Goal: Download file/media

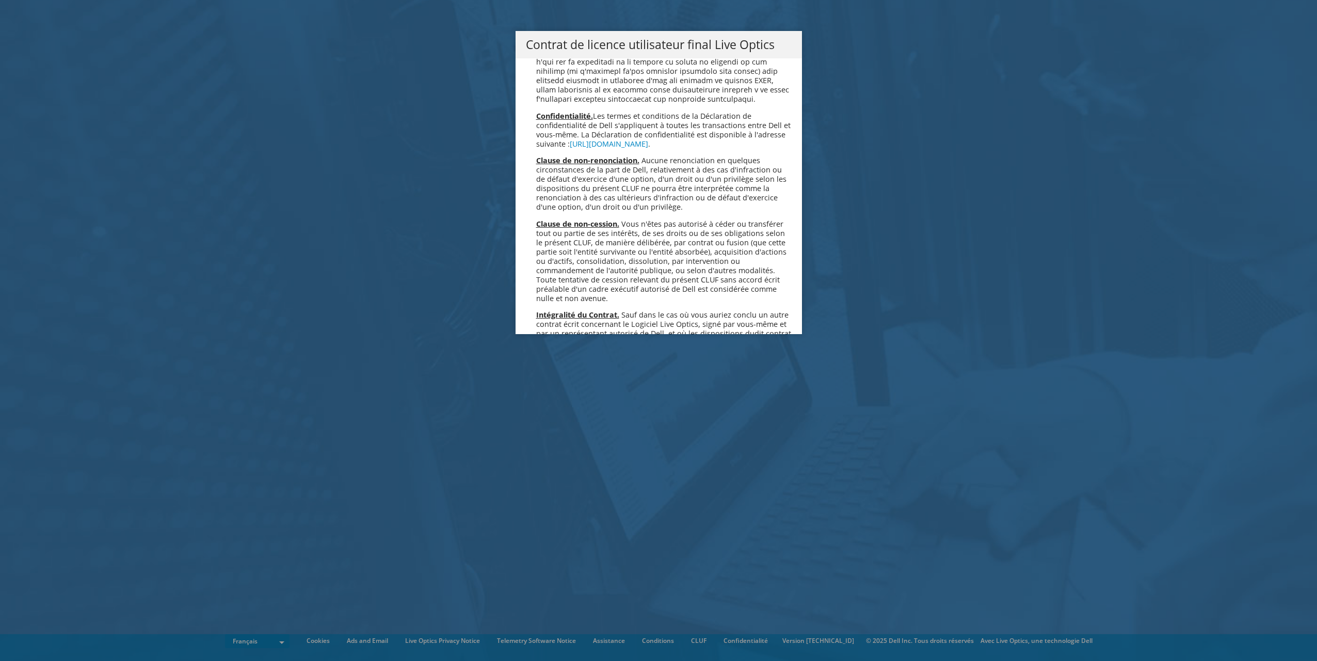
scroll to position [4563, 0]
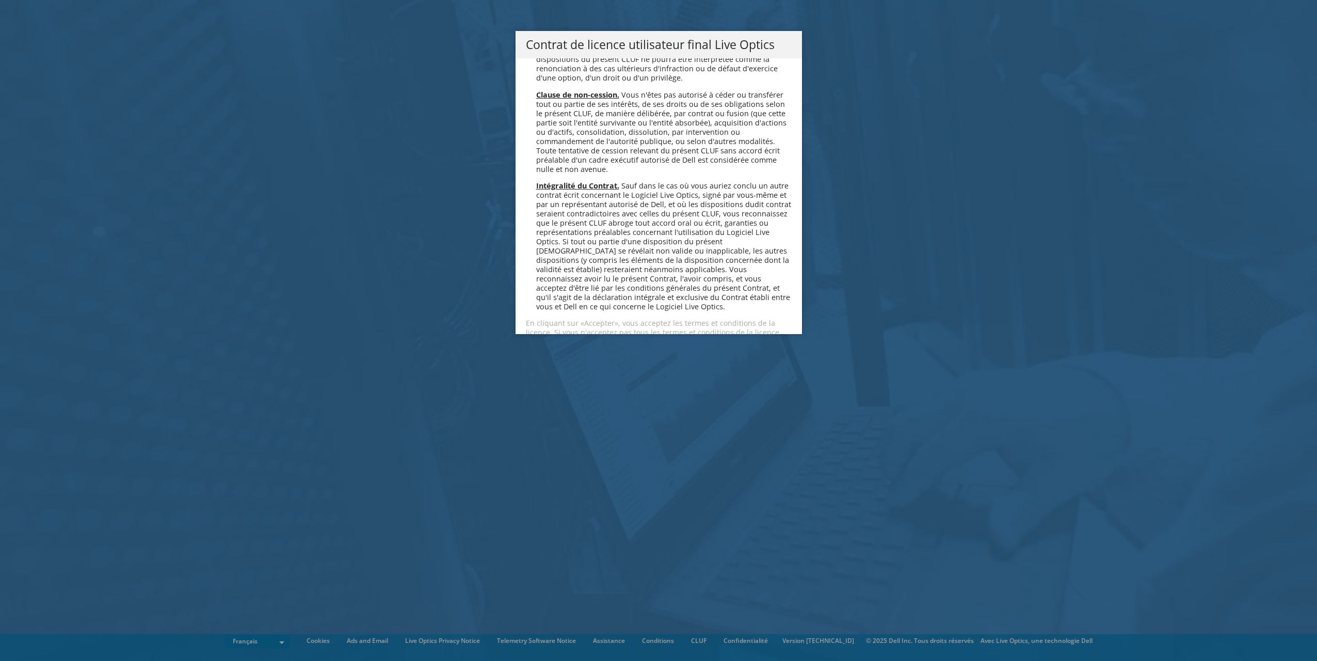
click at [558, 357] on link "Accepter" at bounding box center [556, 369] width 61 height 25
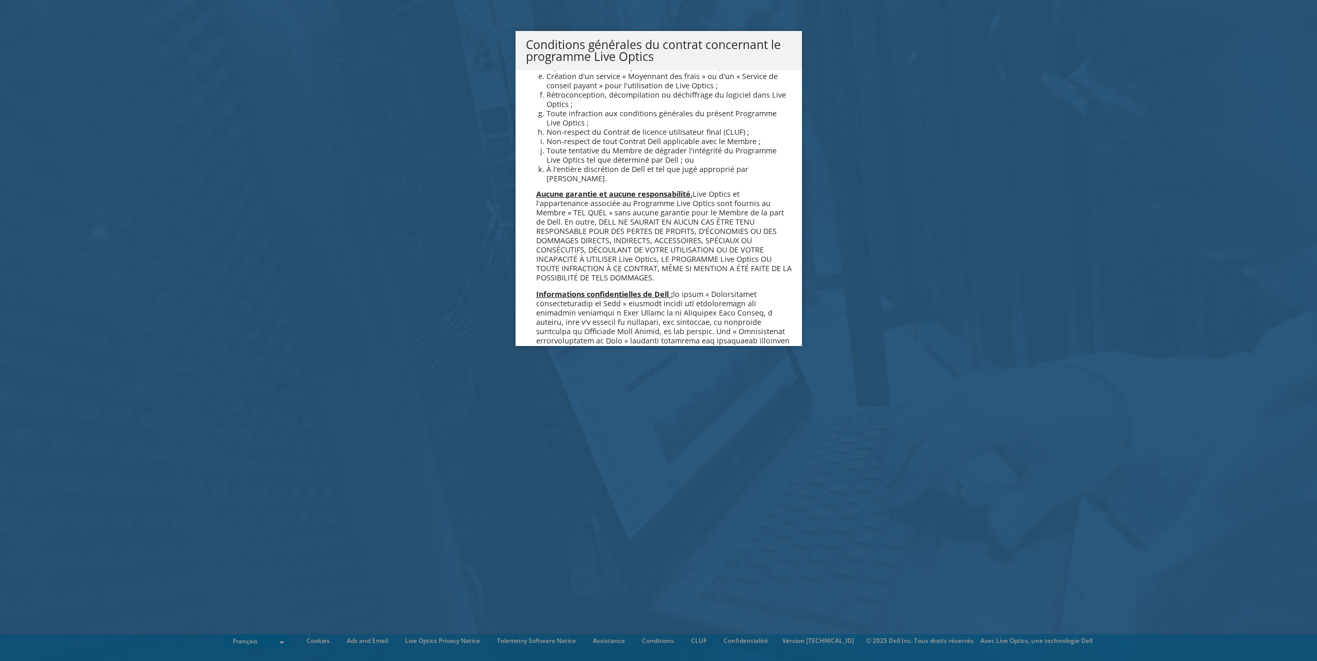
scroll to position [888, 0]
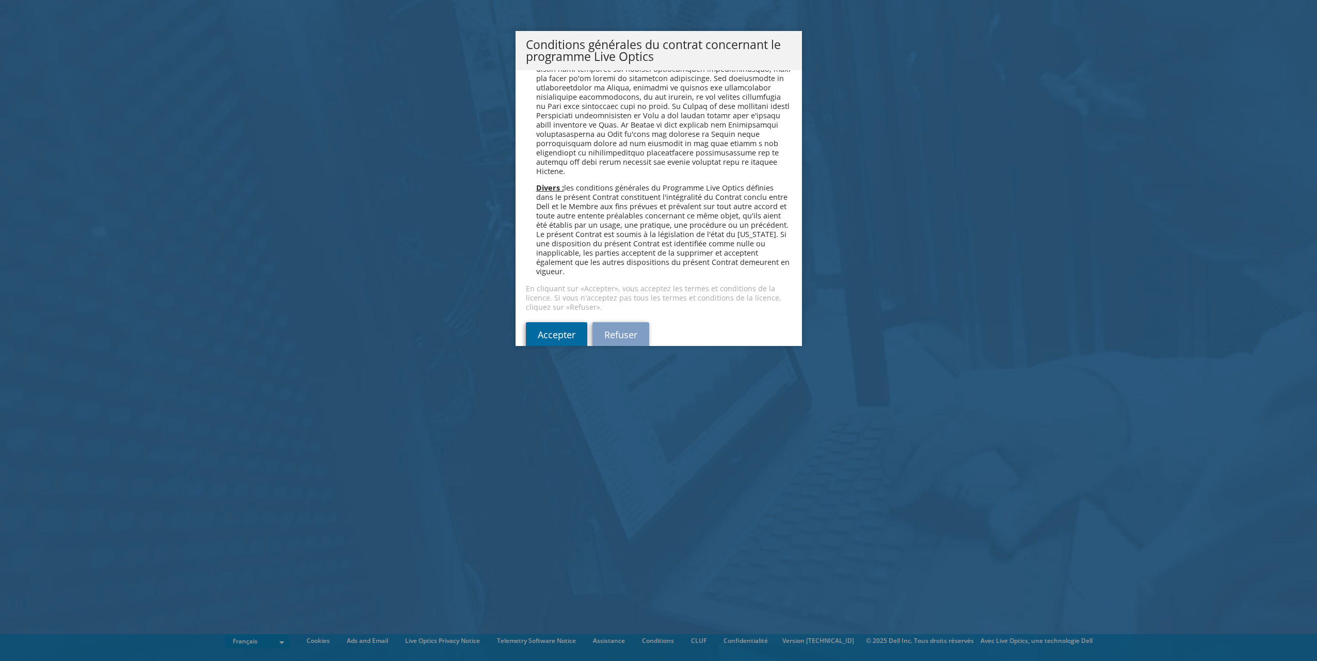
click at [539, 322] on link "Accepter" at bounding box center [556, 334] width 61 height 25
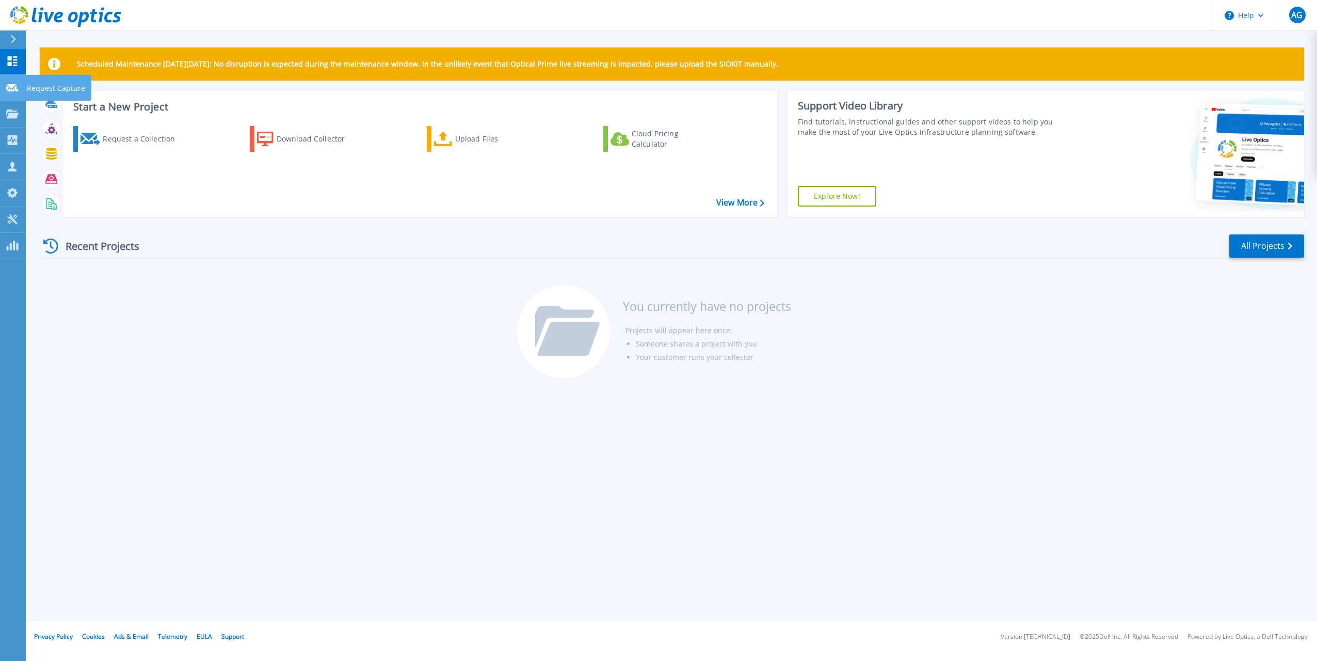
click at [14, 89] on icon at bounding box center [12, 88] width 12 height 8
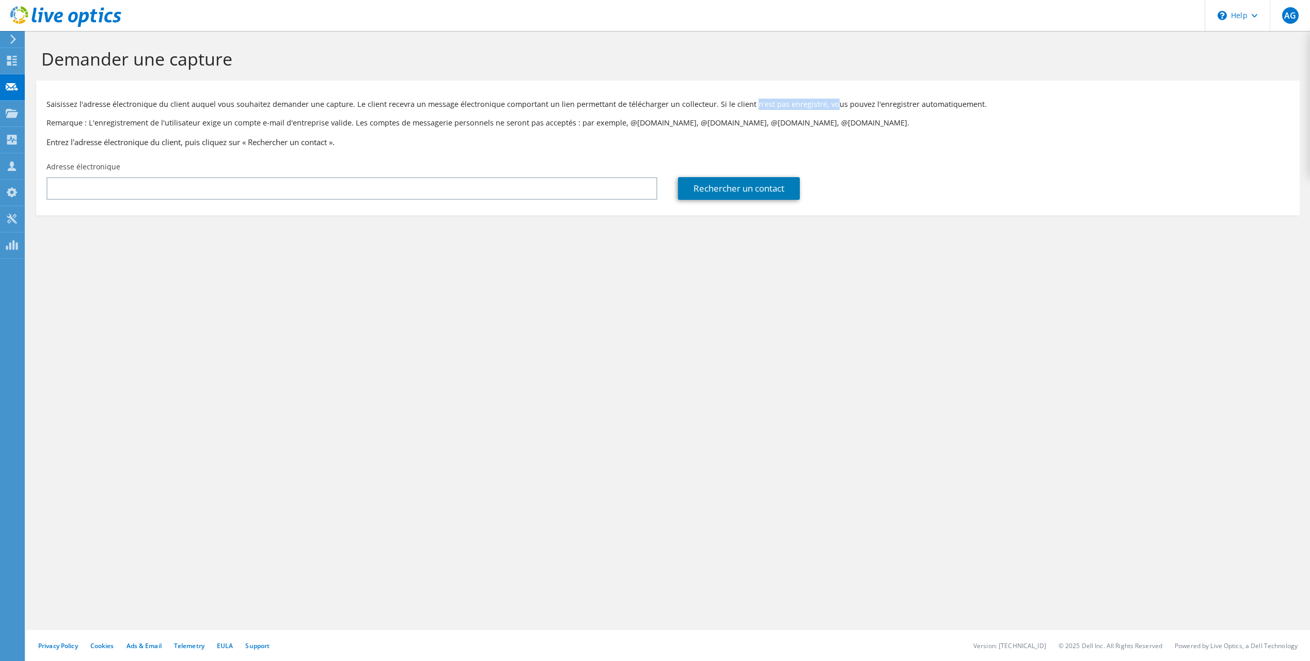
drag, startPoint x: 751, startPoint y: 105, endPoint x: 827, endPoint y: 103, distance: 76.9
click at [827, 103] on p "Saisissez l'adresse électronique du client auquel vous souhaitez demander une c…" at bounding box center [667, 104] width 1242 height 11
drag, startPoint x: 827, startPoint y: 103, endPoint x: 935, endPoint y: 107, distance: 107.9
click at [935, 107] on p "Saisissez l'adresse électronique du client auquel vous souhaitez demander une c…" at bounding box center [667, 104] width 1242 height 11
drag, startPoint x: 935, startPoint y: 107, endPoint x: 846, endPoint y: 121, distance: 90.4
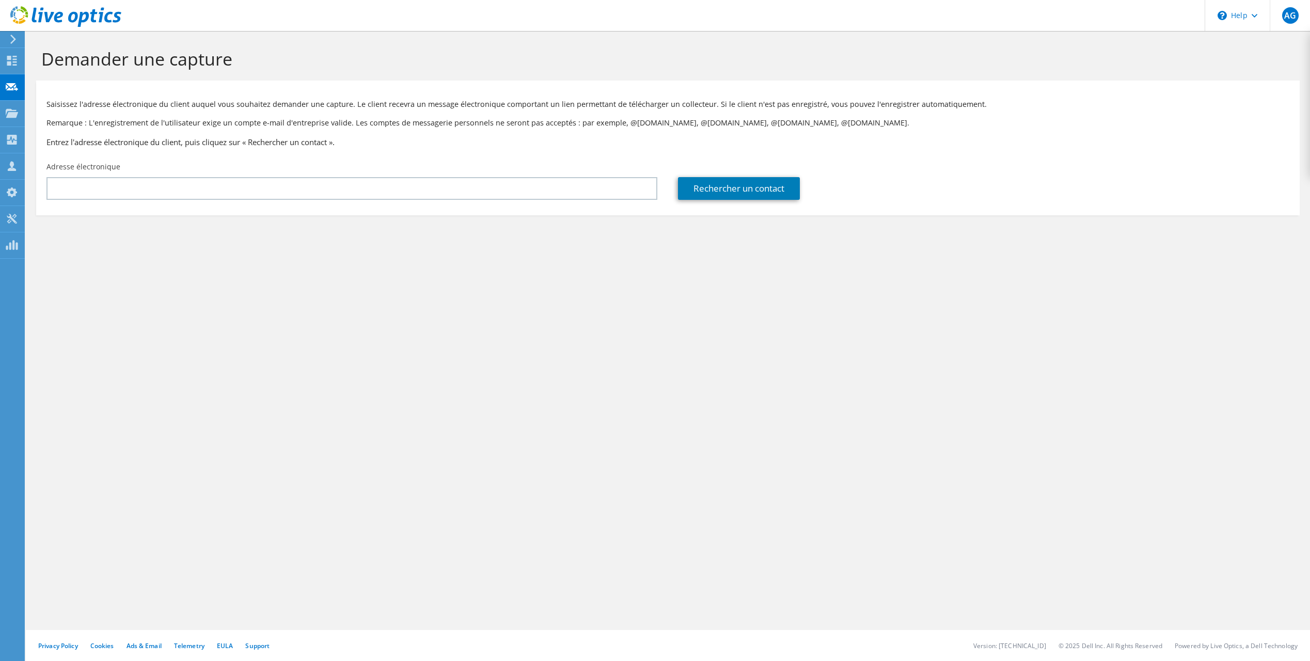
click at [847, 121] on p "Remarque : L'enregistrement de l'utilisateur exige un compte e-mail d'entrepris…" at bounding box center [667, 122] width 1242 height 11
drag, startPoint x: 93, startPoint y: 122, endPoint x: 311, endPoint y: 120, distance: 217.8
click at [311, 120] on p "Remarque : L'enregistrement de l'utilisateur exige un compte e-mail d'entrepris…" at bounding box center [667, 122] width 1242 height 11
drag, startPoint x: 311, startPoint y: 120, endPoint x: 367, endPoint y: 119, distance: 55.7
click at [367, 119] on p "Remarque : L'enregistrement de l'utilisateur exige un compte e-mail d'entrepris…" at bounding box center [667, 122] width 1242 height 11
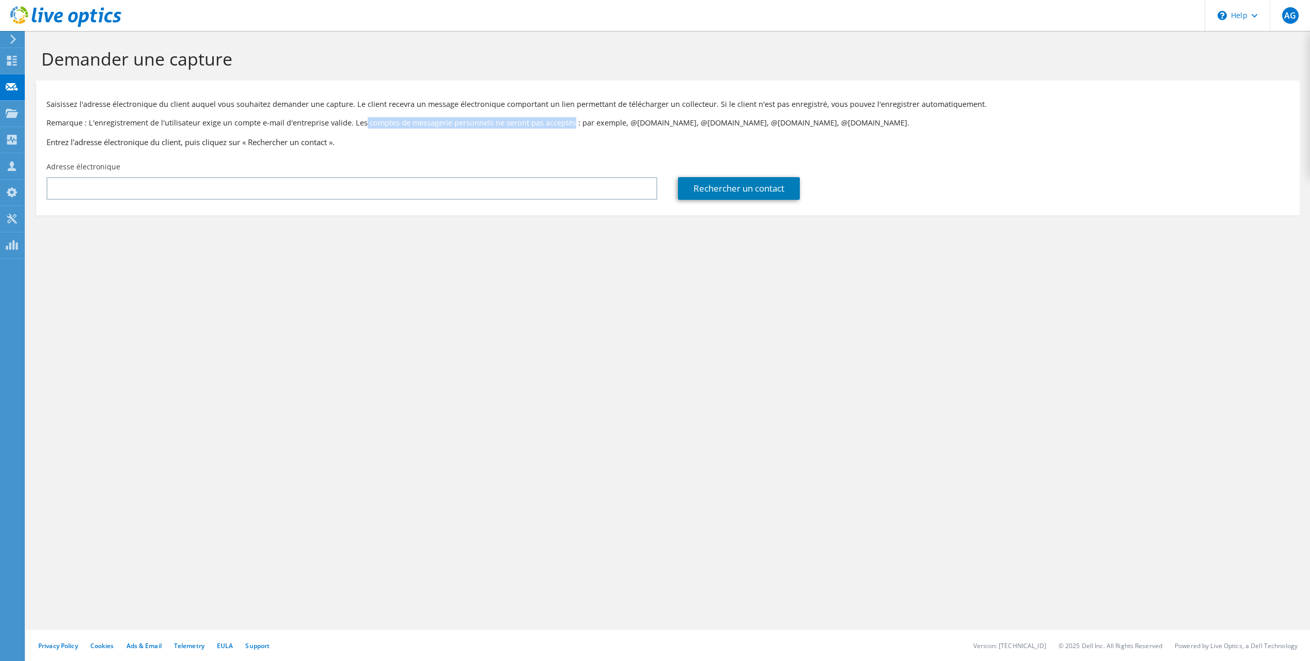
drag, startPoint x: 363, startPoint y: 120, endPoint x: 567, endPoint y: 123, distance: 203.4
click at [567, 123] on p "Remarque : L'enregistrement de l'utilisateur exige un compte e-mail d'entrepris…" at bounding box center [667, 122] width 1242 height 11
click at [201, 145] on h3 "Entrez l'adresse électronique du client, puis cliquez sur « Rechercher un conta…" at bounding box center [667, 141] width 1242 height 11
click at [228, 140] on h3 "Entrez l'adresse électronique du client, puis cliquez sur « Rechercher un conta…" at bounding box center [667, 141] width 1242 height 11
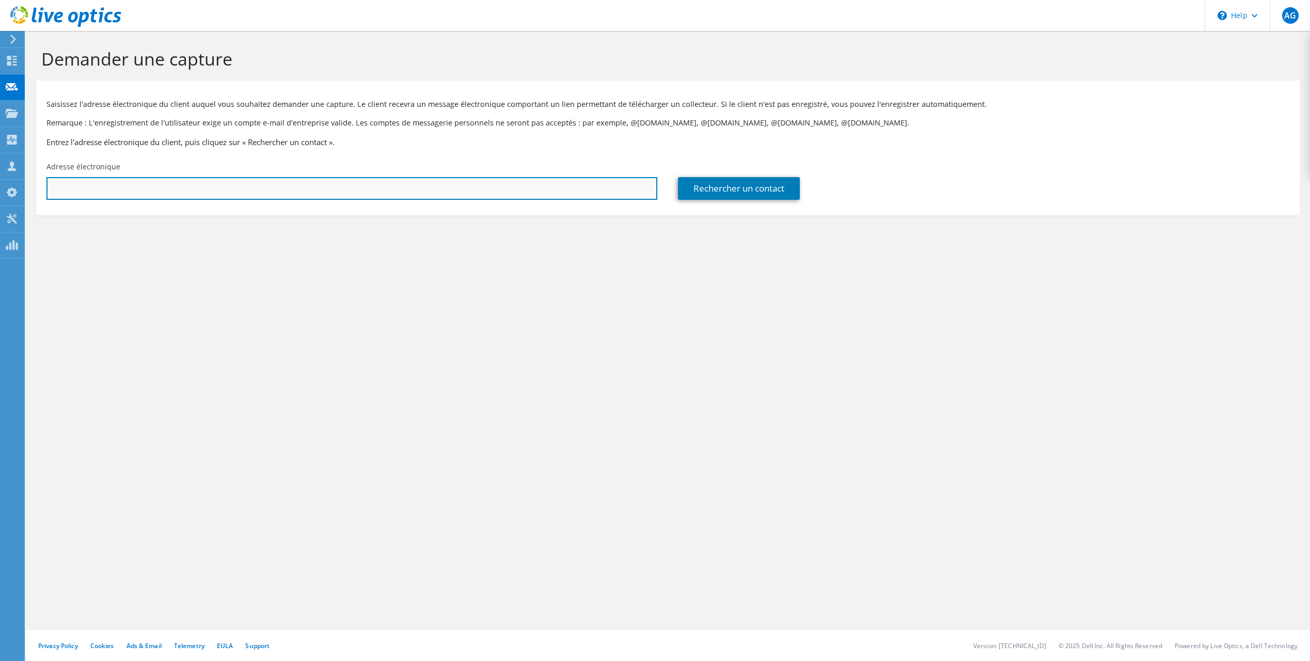
click at [204, 189] on input "text" at bounding box center [351, 188] width 611 height 23
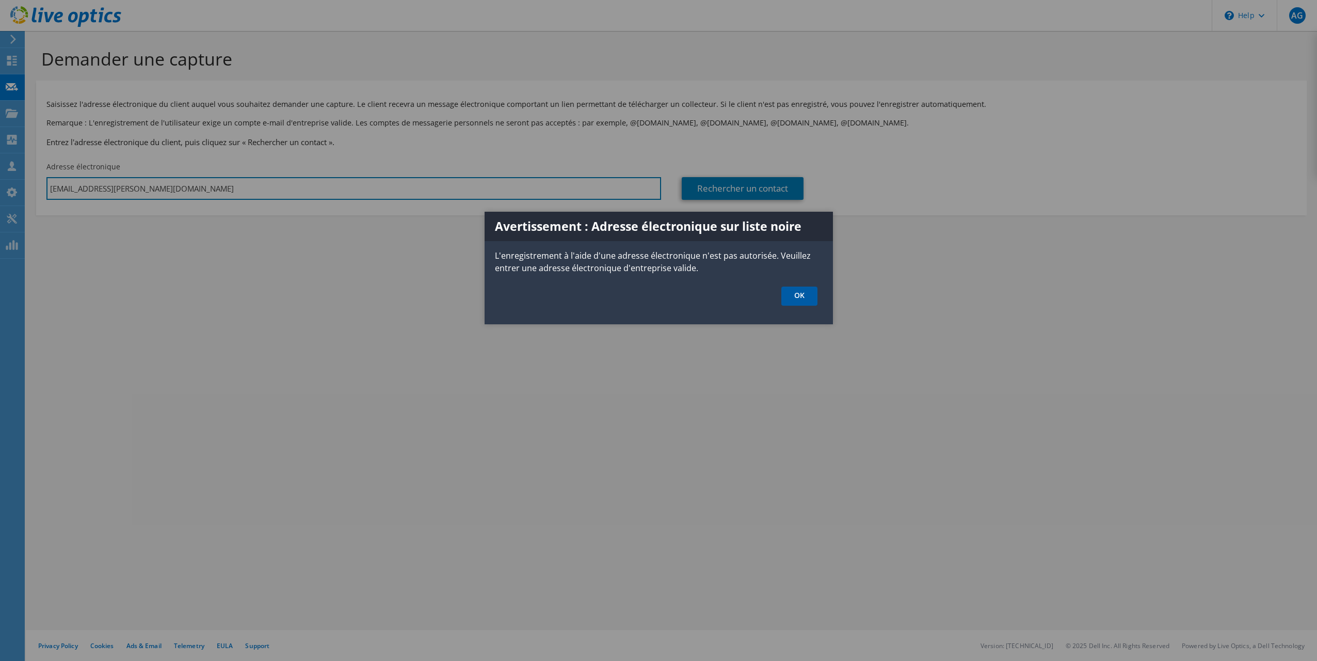
type input "gillotin.anthony@gmail.com"
click at [794, 292] on link "OK" at bounding box center [799, 295] width 36 height 19
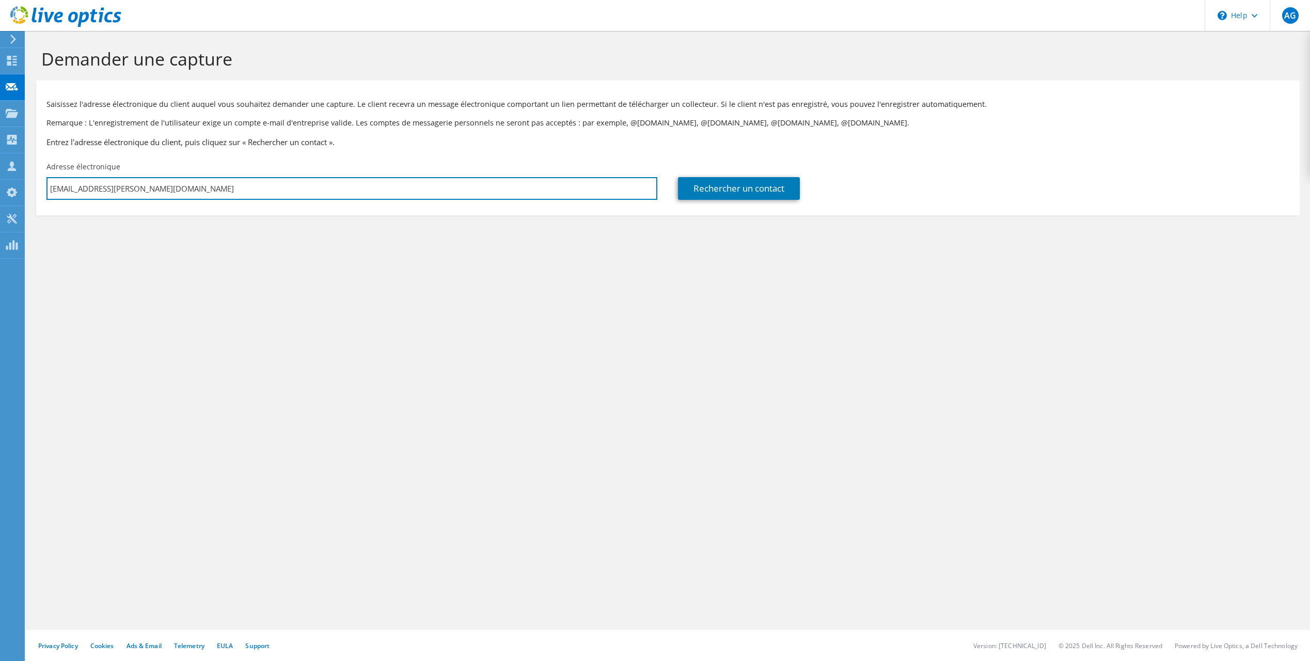
drag, startPoint x: 190, startPoint y: 189, endPoint x: -2, endPoint y: 187, distance: 192.5
click at [0, 187] on html "AG Partenaire Anthony Gillotin anthony.gillotin@orange.com ORANGE BUSINESS SERV…" at bounding box center [655, 330] width 1310 height 661
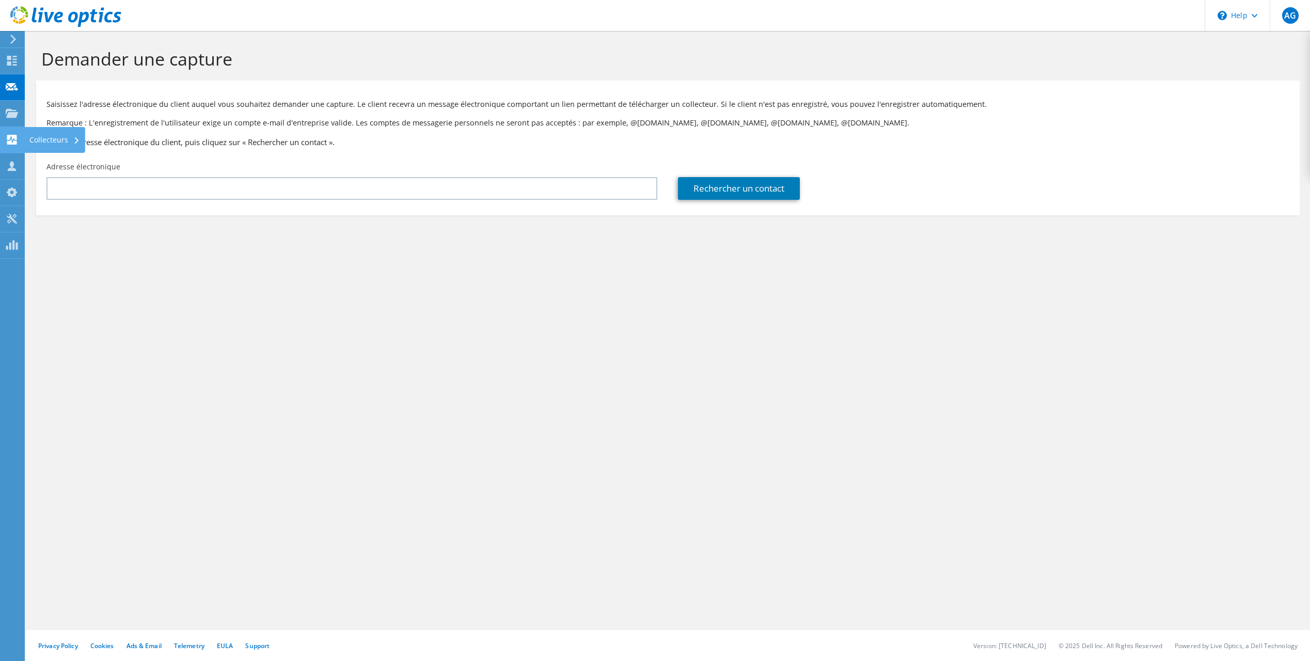
click at [15, 141] on use at bounding box center [12, 140] width 10 height 10
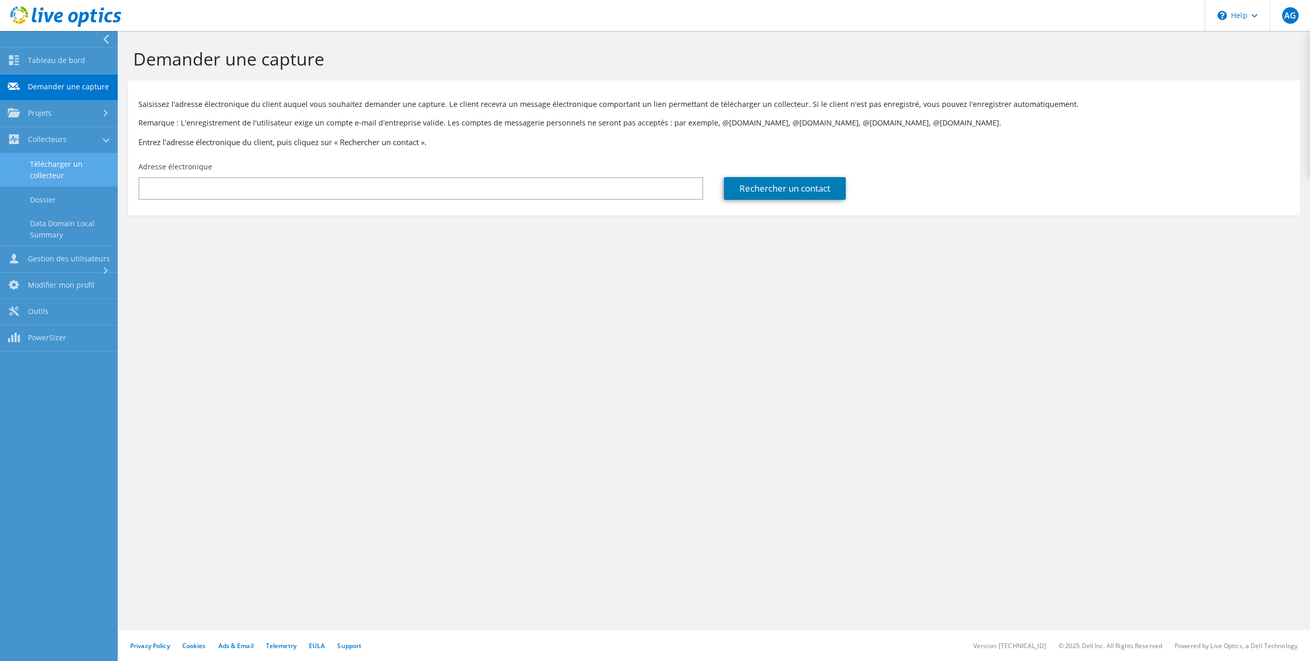
click at [61, 173] on link "Télécharger un collecteur" at bounding box center [59, 169] width 118 height 33
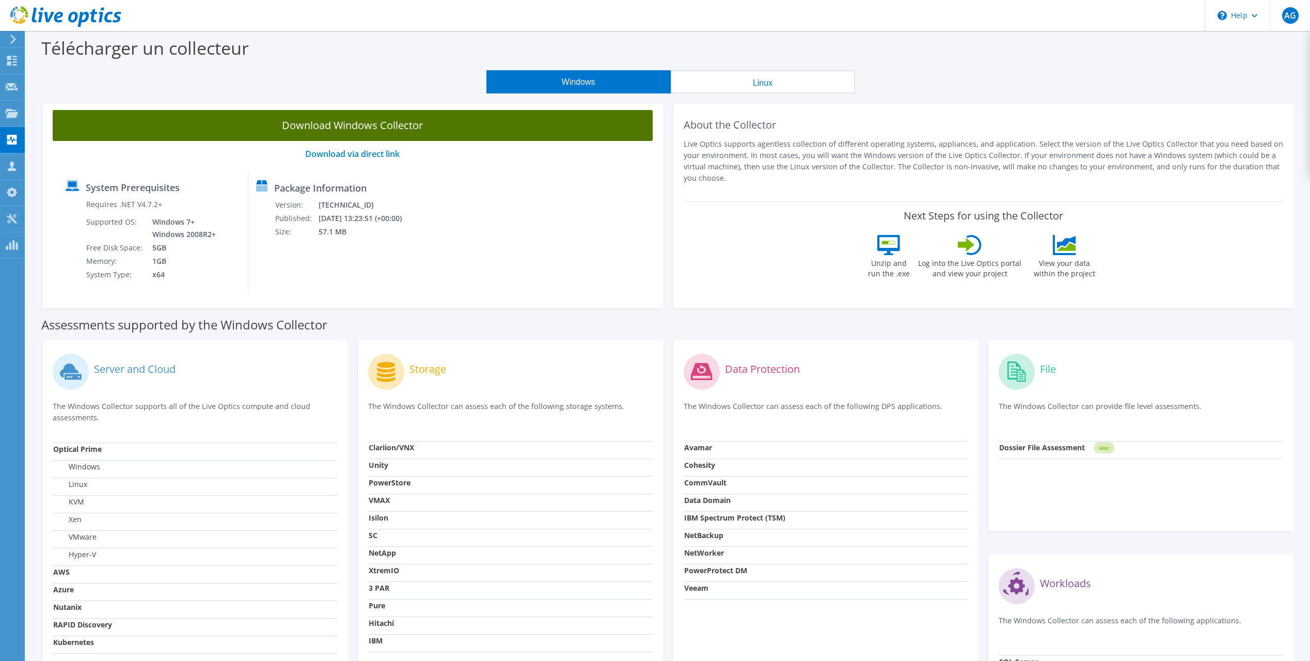
click at [230, 131] on link "Download Windows Collector" at bounding box center [353, 125] width 600 height 31
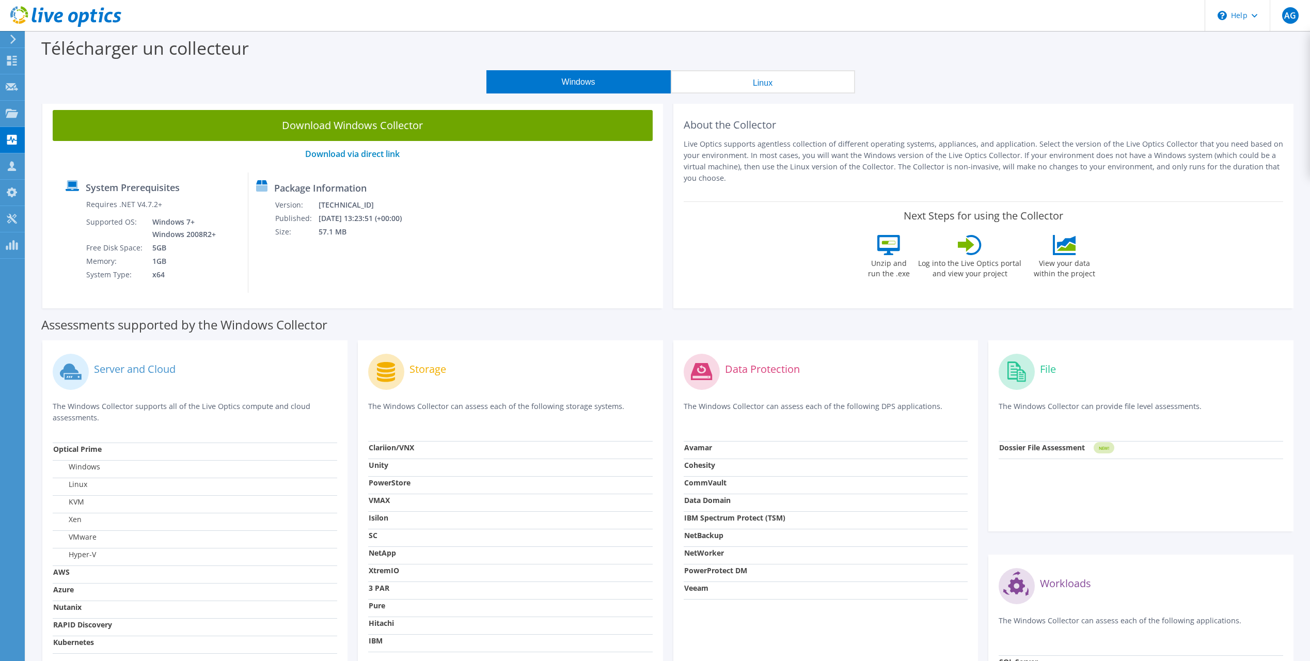
click at [84, 538] on label "VMware" at bounding box center [74, 537] width 43 height 10
